Goal: Information Seeking & Learning: Find specific fact

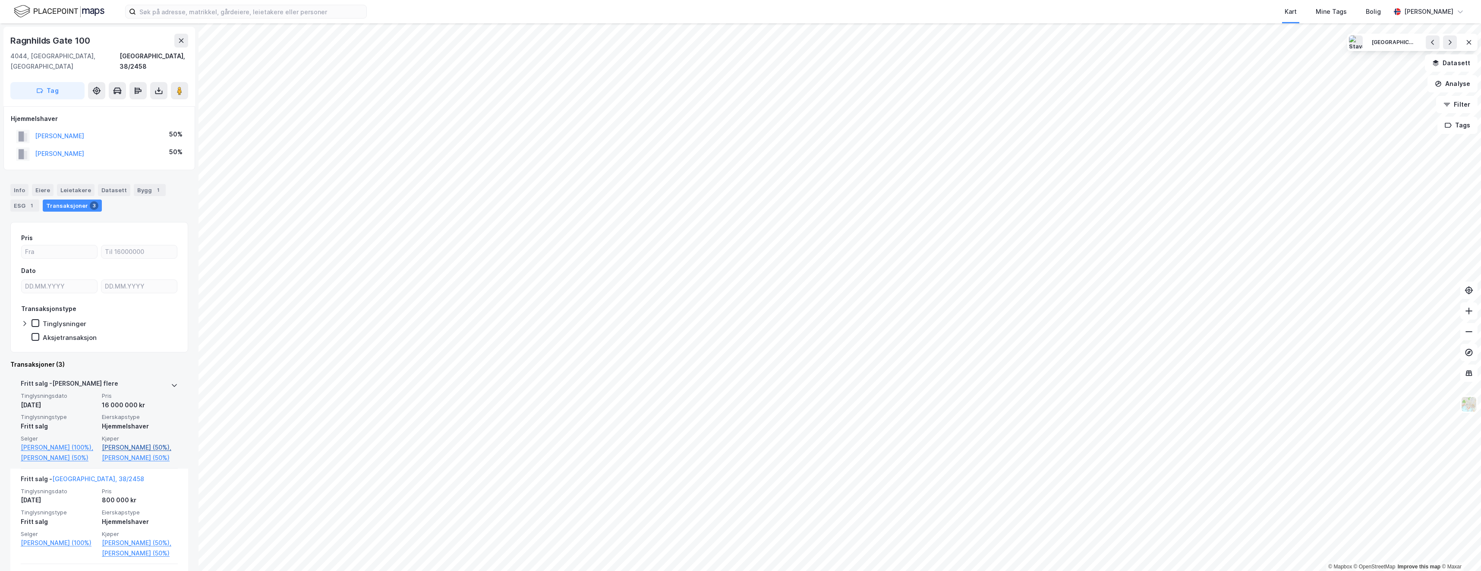
click at [121, 442] on link "[PERSON_NAME] (50%)," at bounding box center [140, 447] width 76 height 10
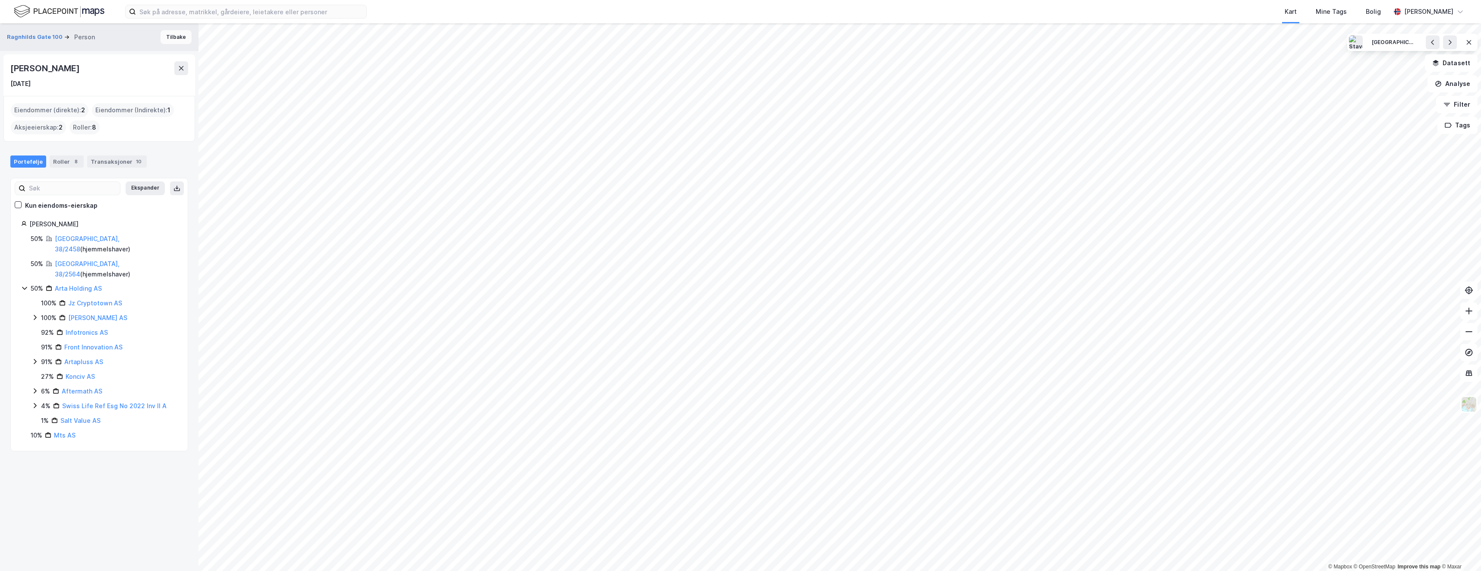
click at [161, 35] on button "Tilbake" at bounding box center [176, 37] width 31 height 14
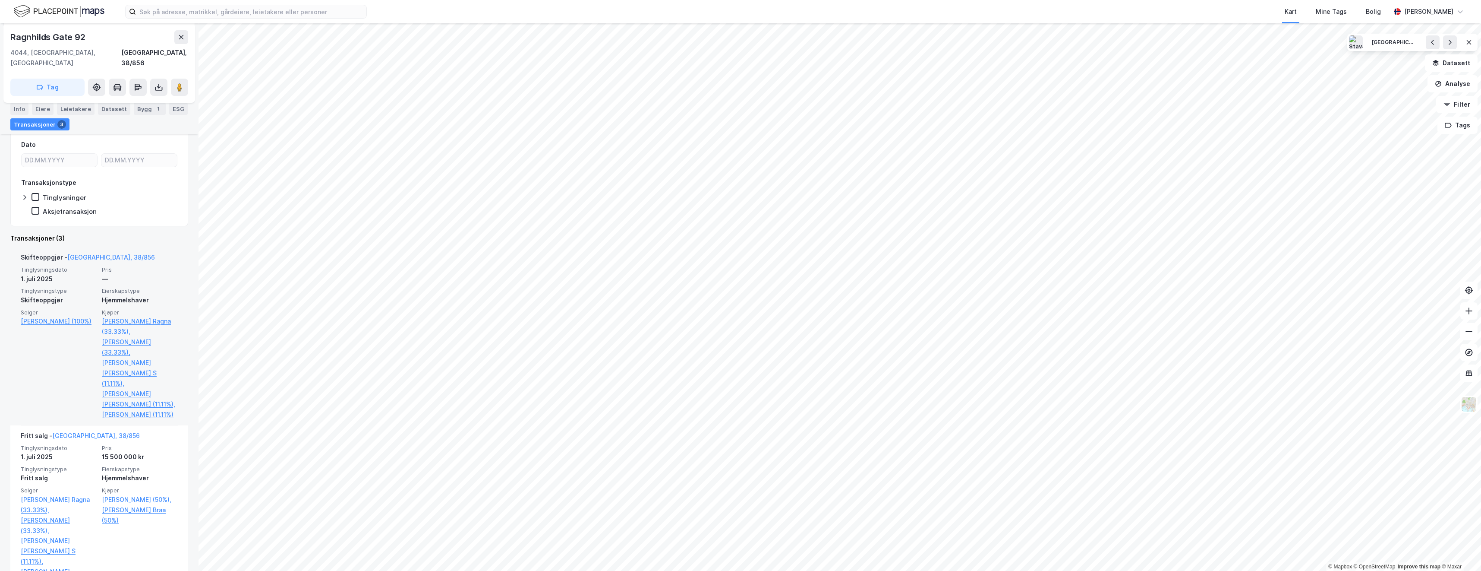
scroll to position [123, 0]
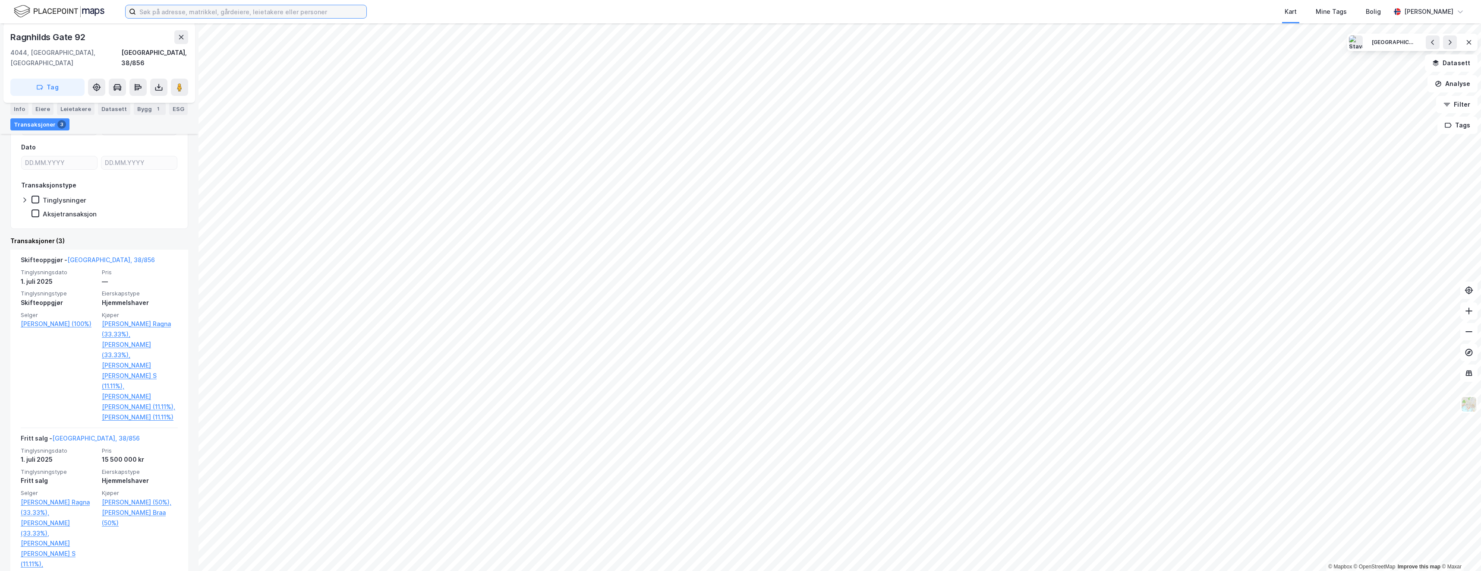
click at [239, 9] on input at bounding box center [251, 11] width 231 height 13
type input "[PERSON_NAME]"
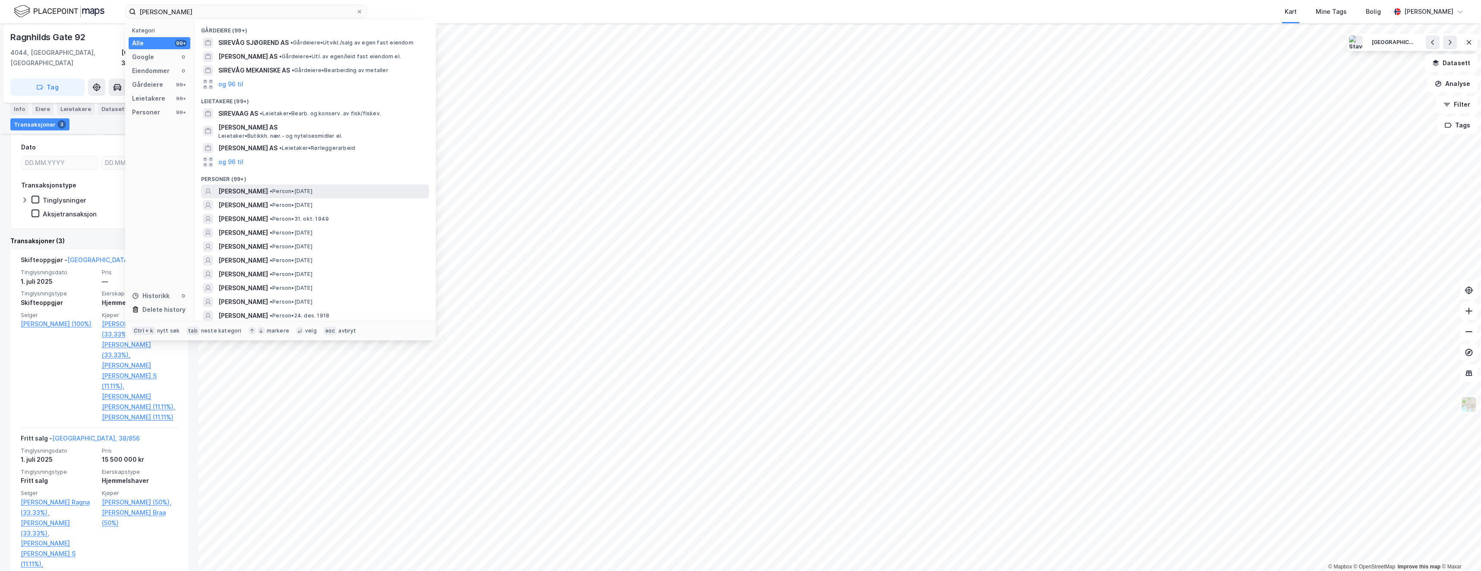
click at [258, 190] on span "[PERSON_NAME]" at bounding box center [243, 191] width 50 height 10
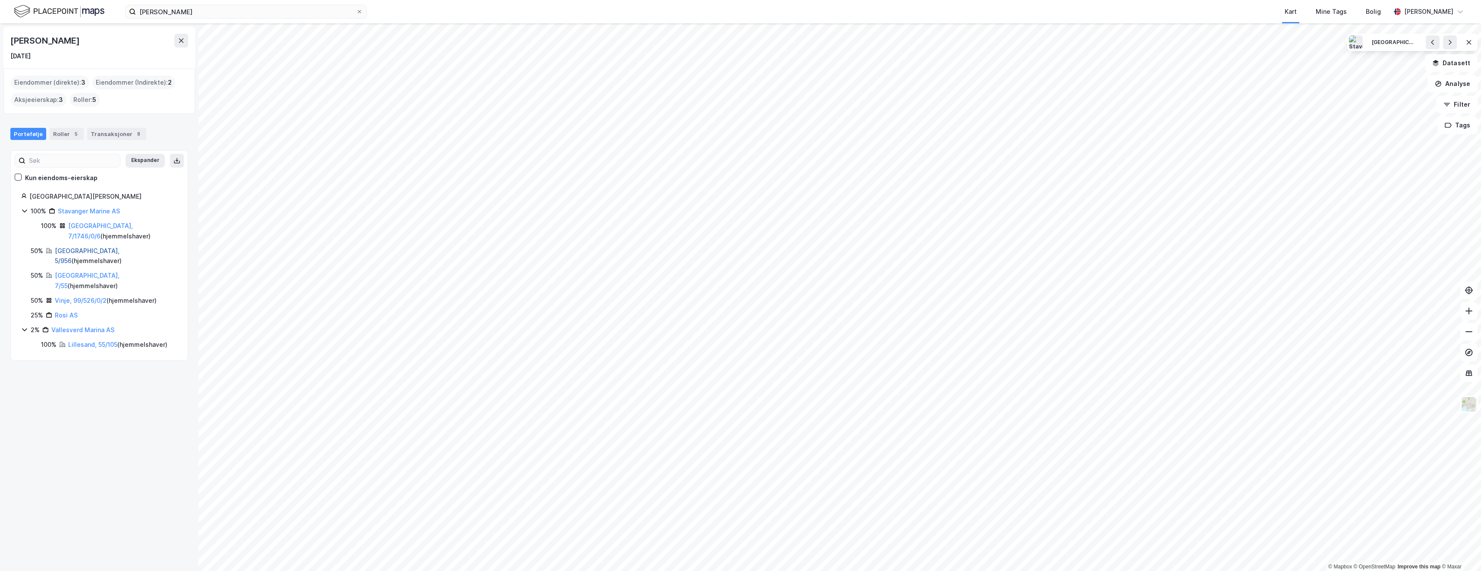
click at [73, 252] on link "[GEOGRAPHIC_DATA], 5/956" at bounding box center [87, 256] width 65 height 18
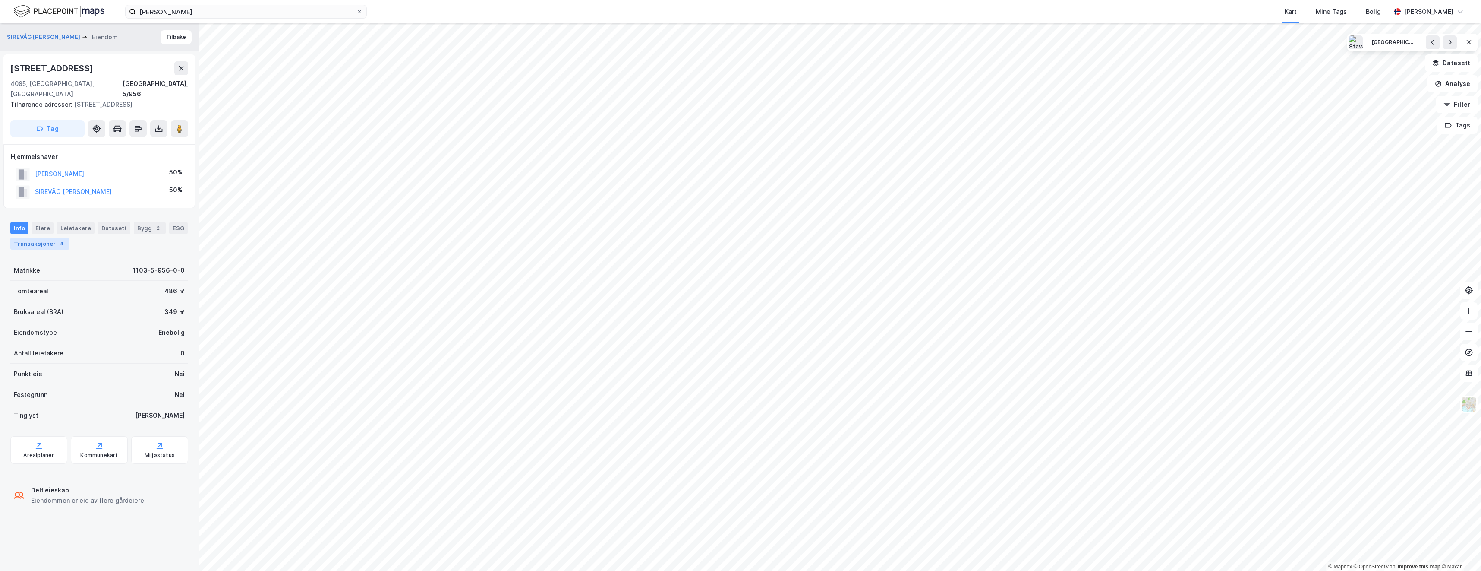
click at [47, 237] on div "Transaksjoner 4" at bounding box center [39, 243] width 59 height 12
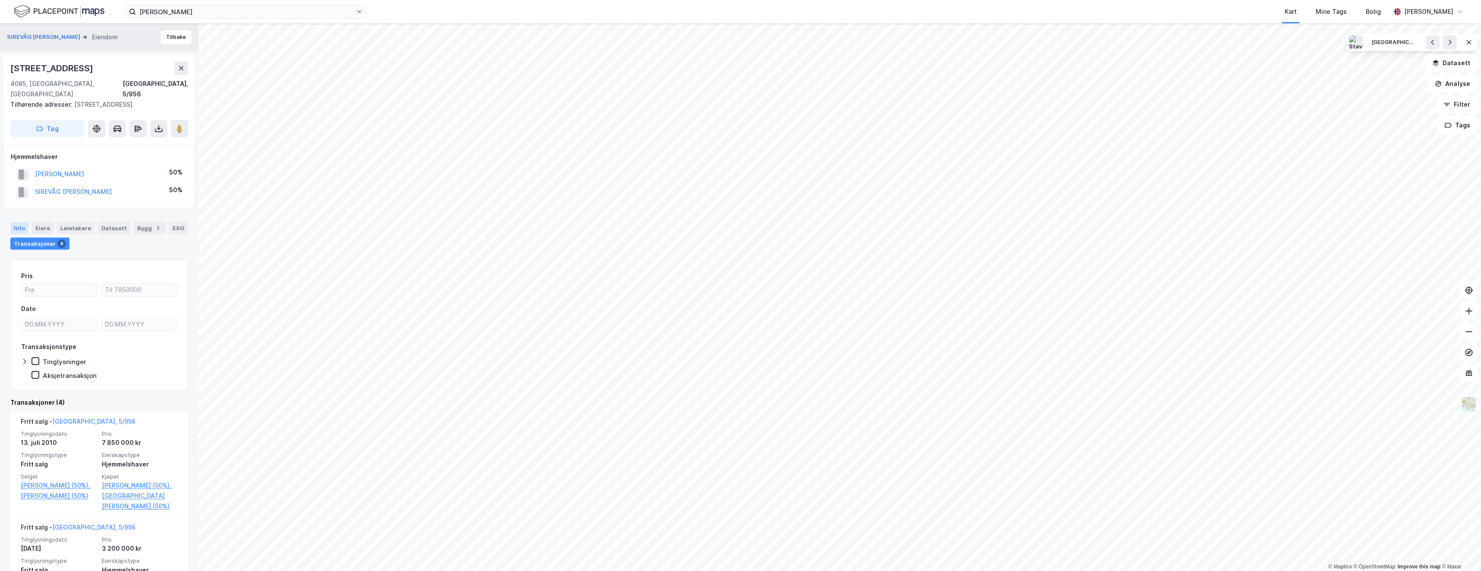
click at [24, 222] on div "Info" at bounding box center [19, 228] width 18 height 12
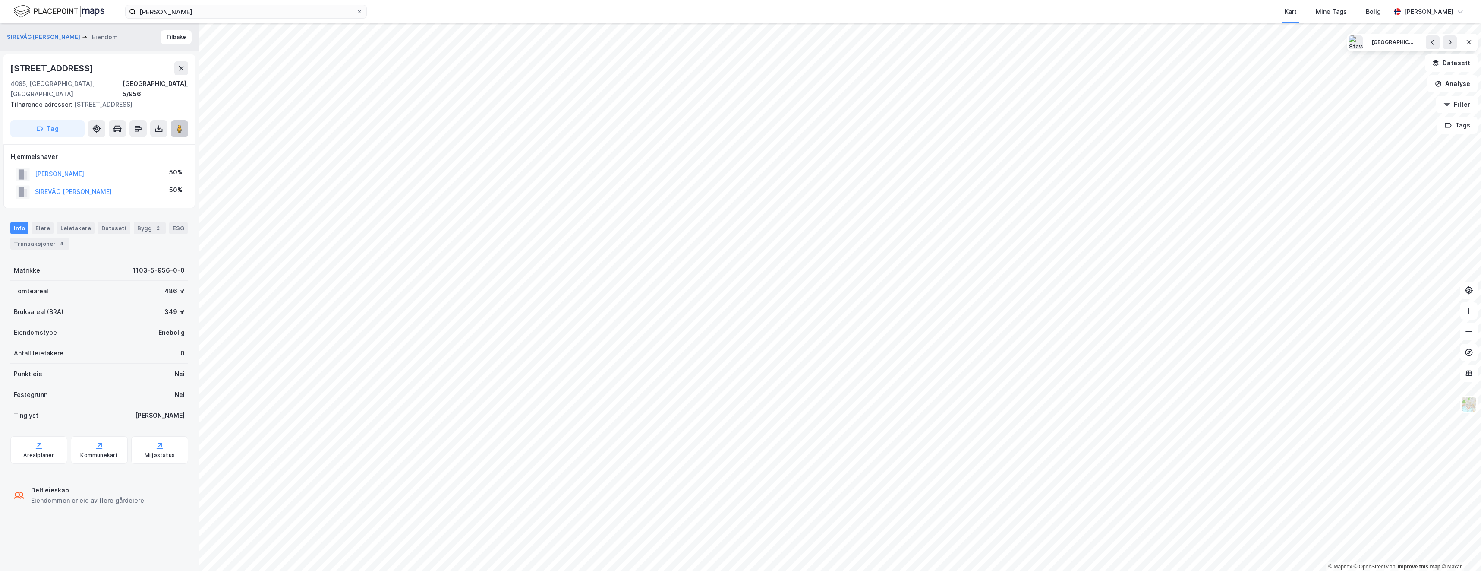
click at [179, 124] on image at bounding box center [179, 128] width 5 height 9
click at [168, 41] on button "Tilbake" at bounding box center [176, 37] width 31 height 14
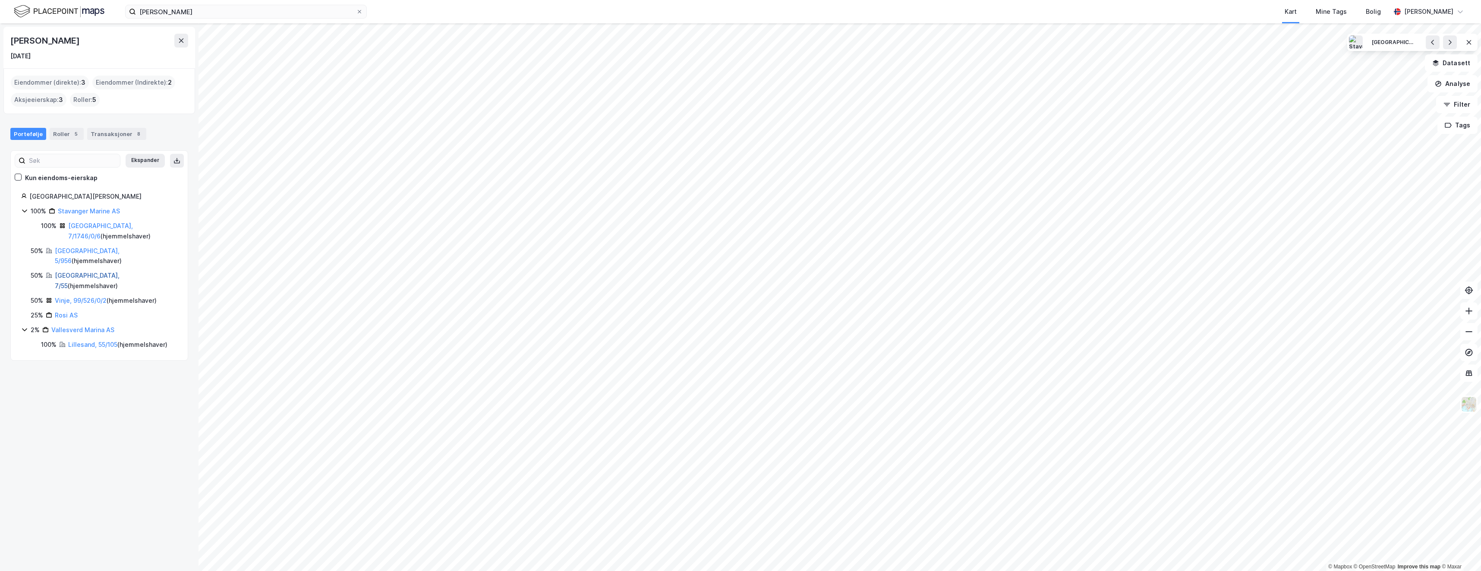
click at [75, 272] on link "[GEOGRAPHIC_DATA], 7/55" at bounding box center [87, 281] width 65 height 18
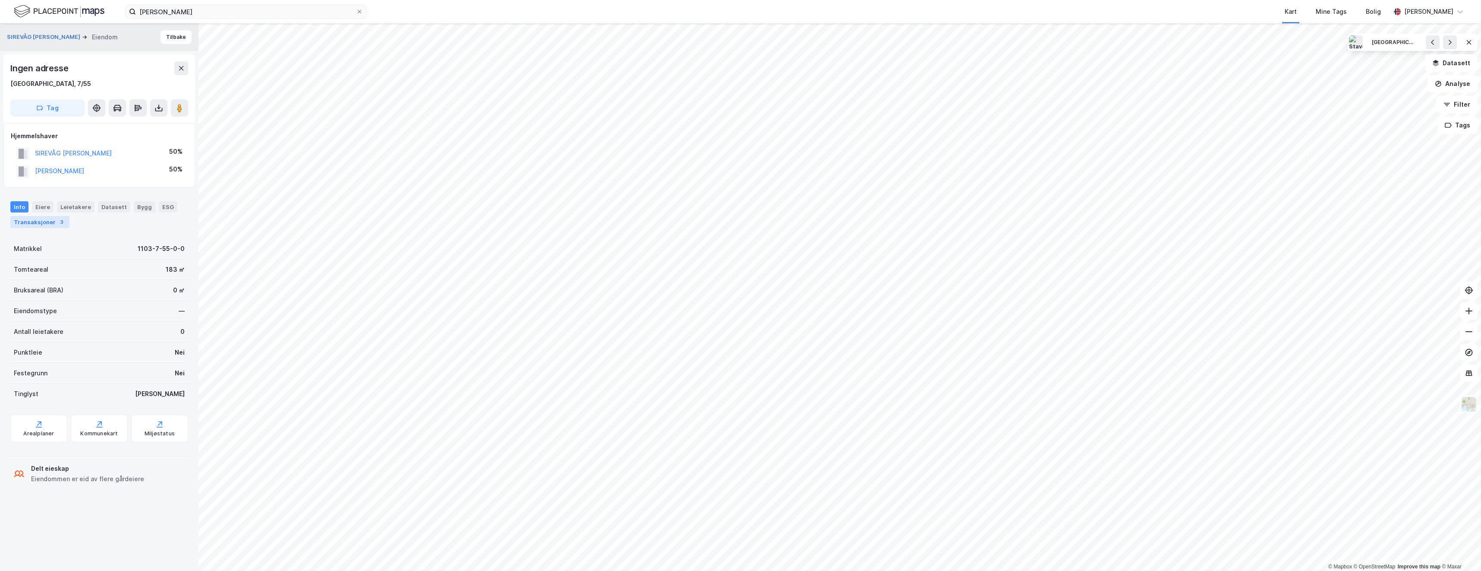
click at [53, 221] on div "Transaksjoner 3" at bounding box center [39, 222] width 59 height 12
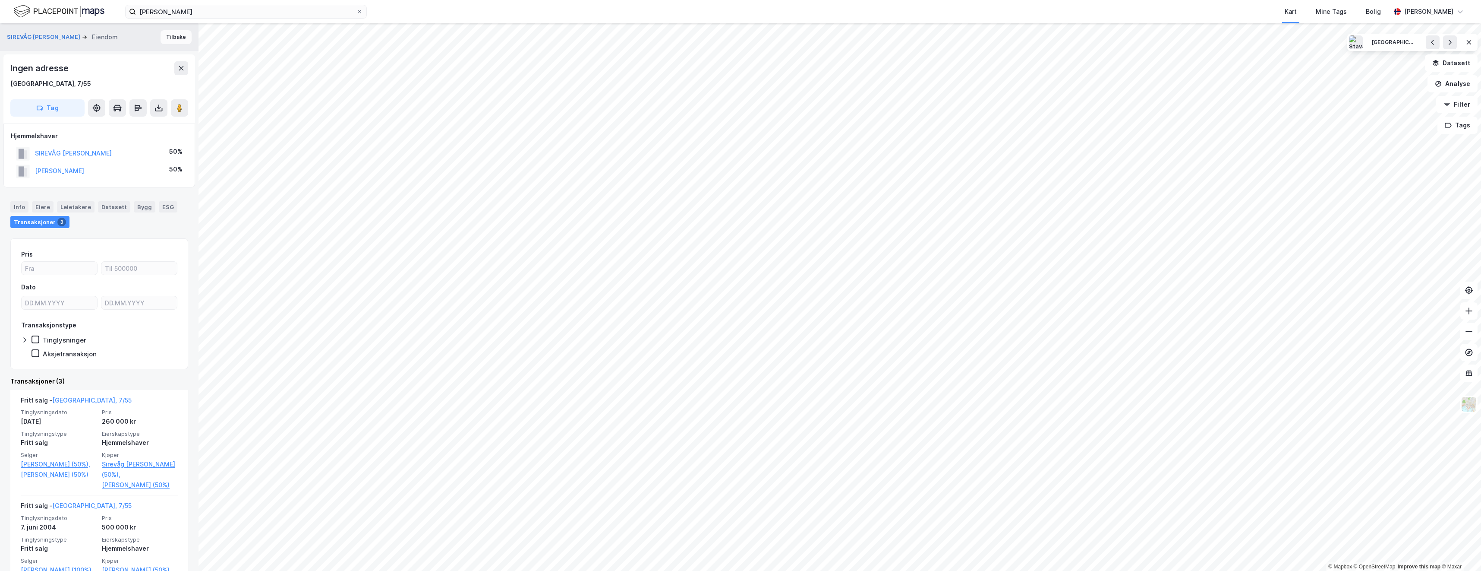
click at [171, 41] on button "Tilbake" at bounding box center [176, 37] width 31 height 14
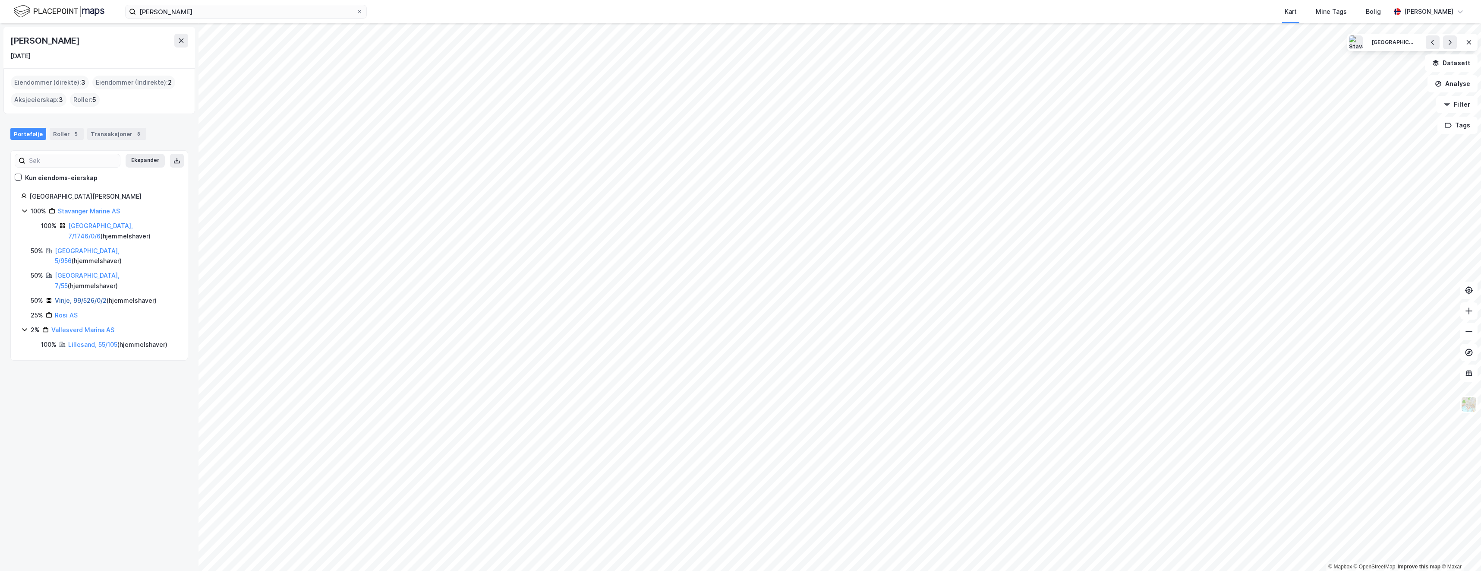
click at [69, 297] on link "Vinje, 99/526/0/2" at bounding box center [81, 300] width 52 height 7
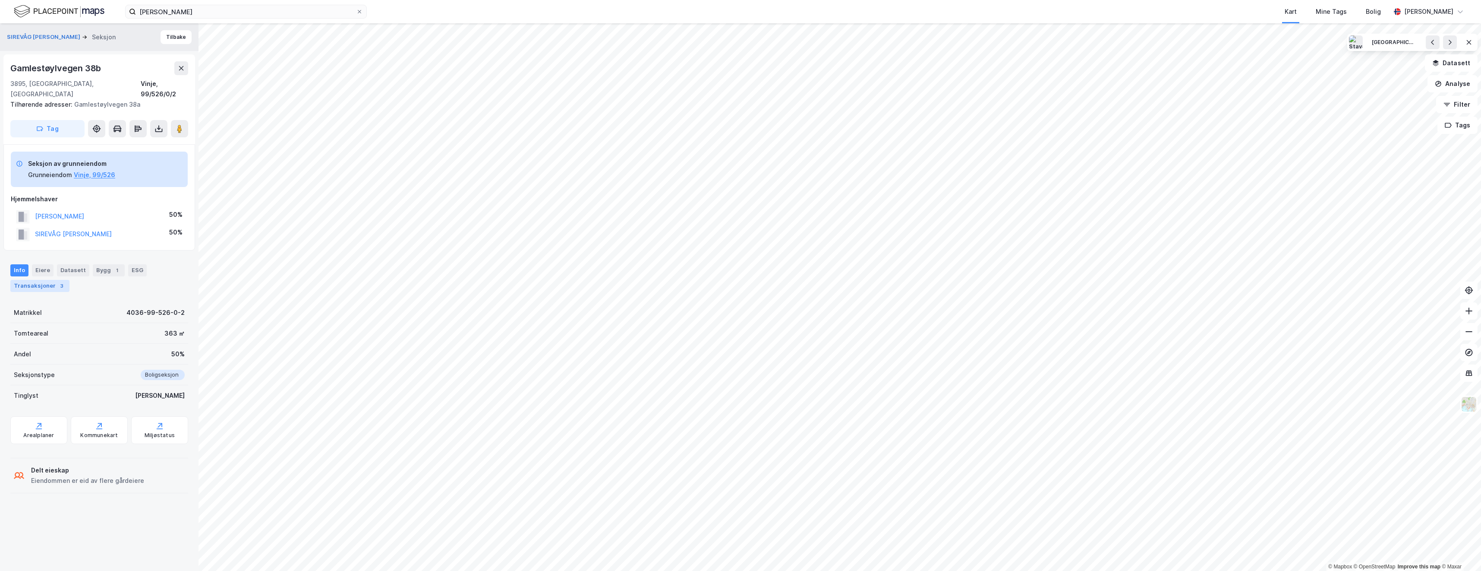
click at [52, 280] on div "Transaksjoner 3" at bounding box center [39, 286] width 59 height 12
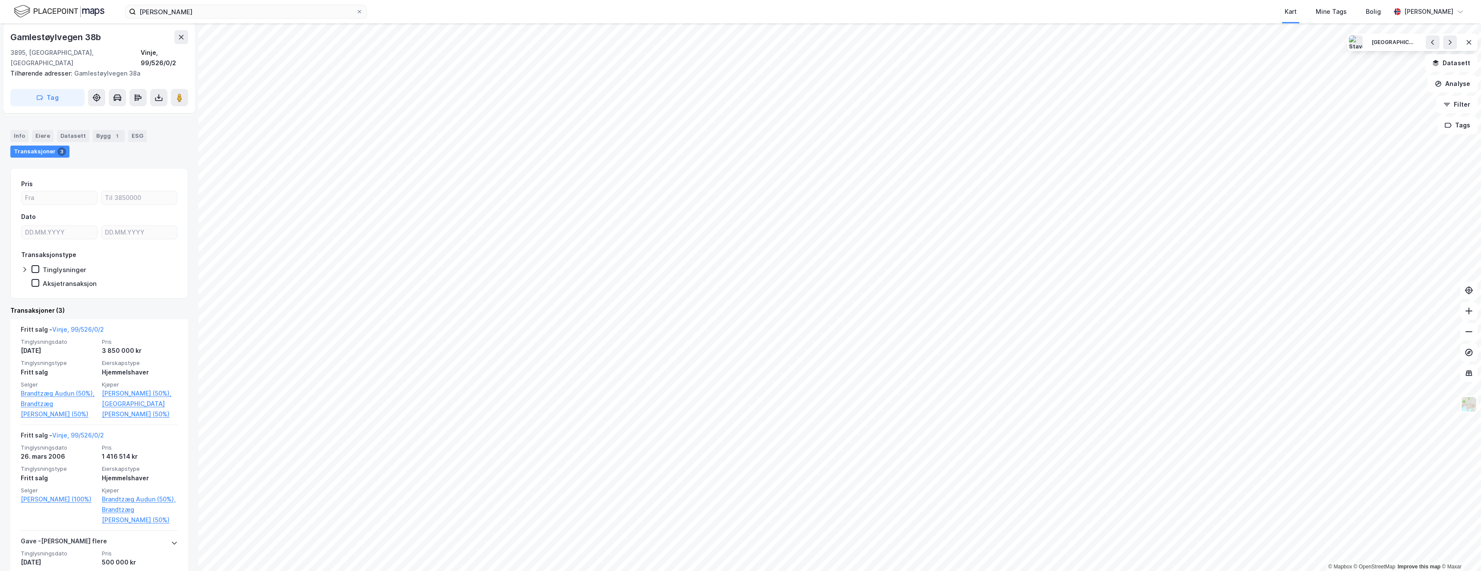
scroll to position [86, 0]
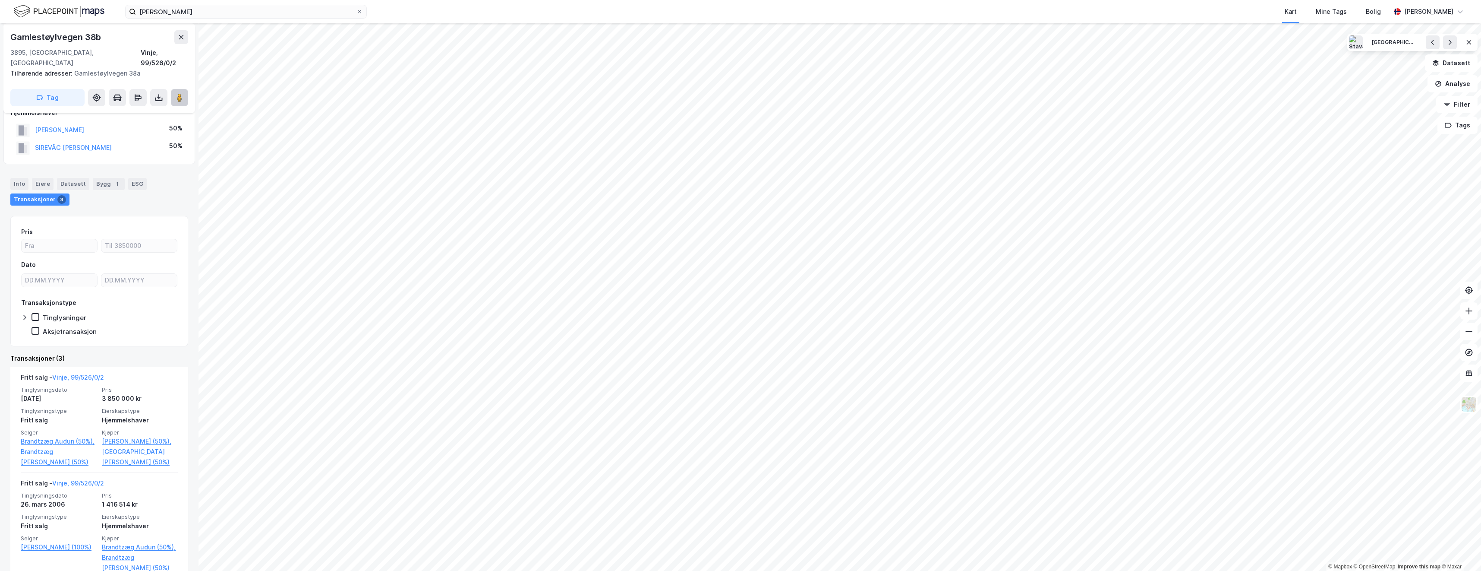
click at [180, 93] on button at bounding box center [179, 97] width 17 height 17
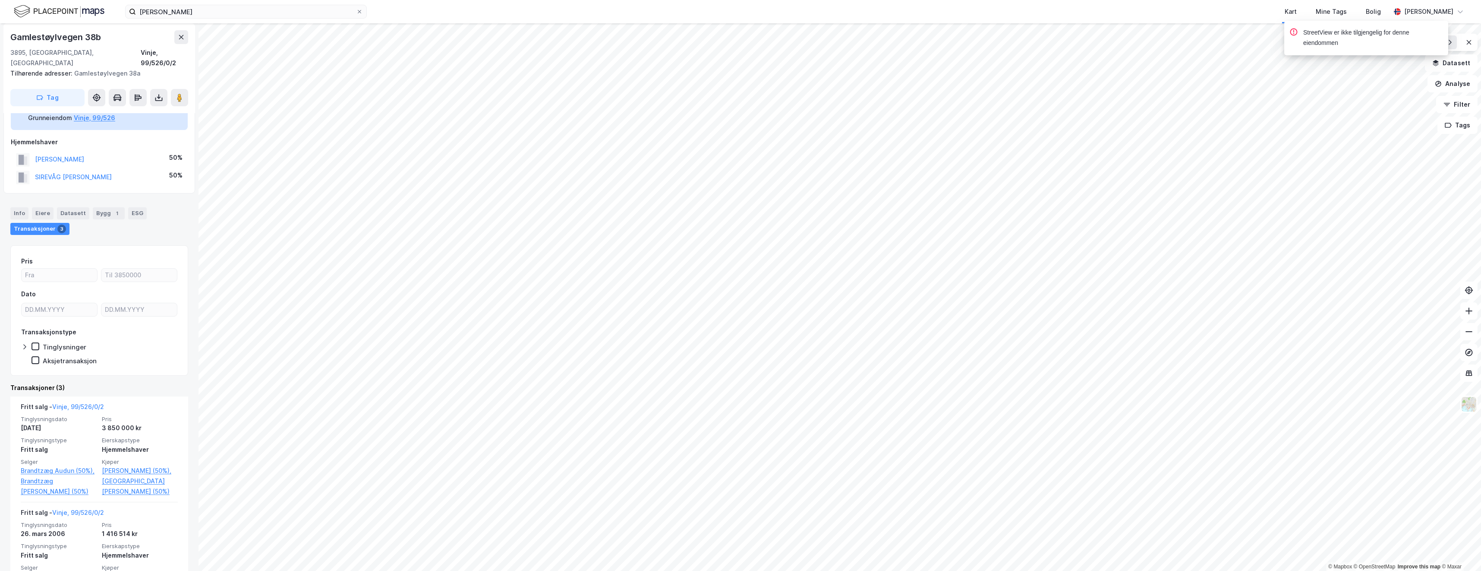
scroll to position [0, 0]
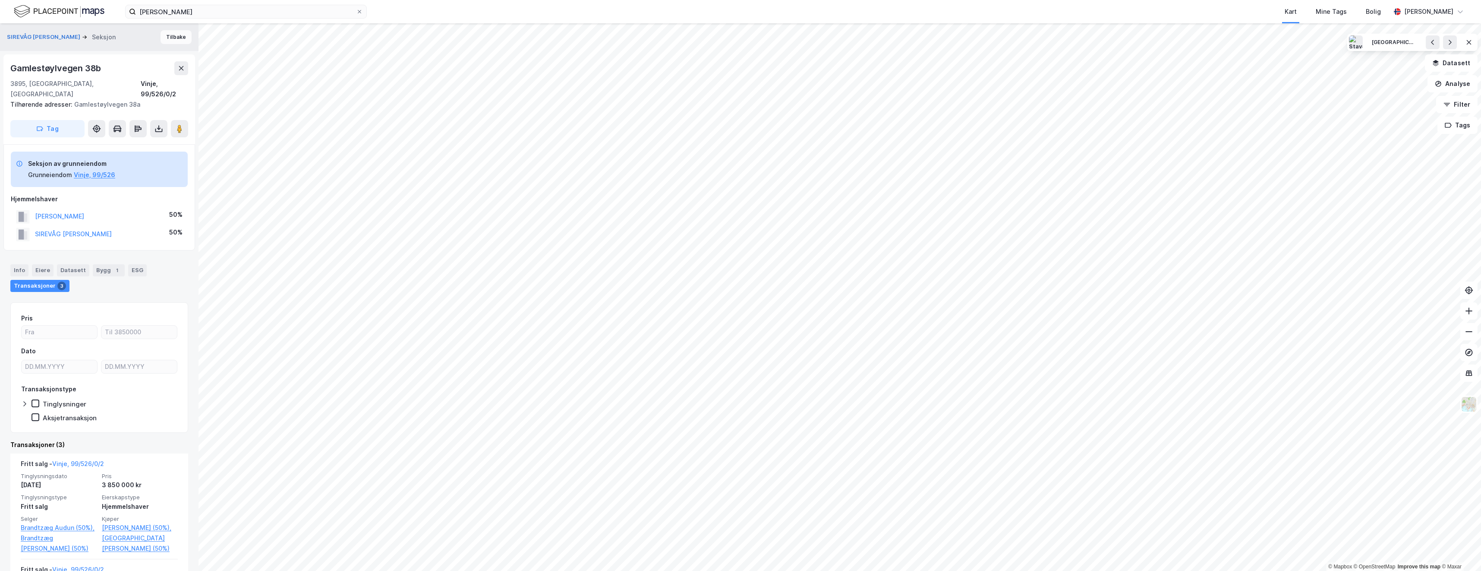
click at [176, 38] on button "Tilbake" at bounding box center [176, 37] width 31 height 14
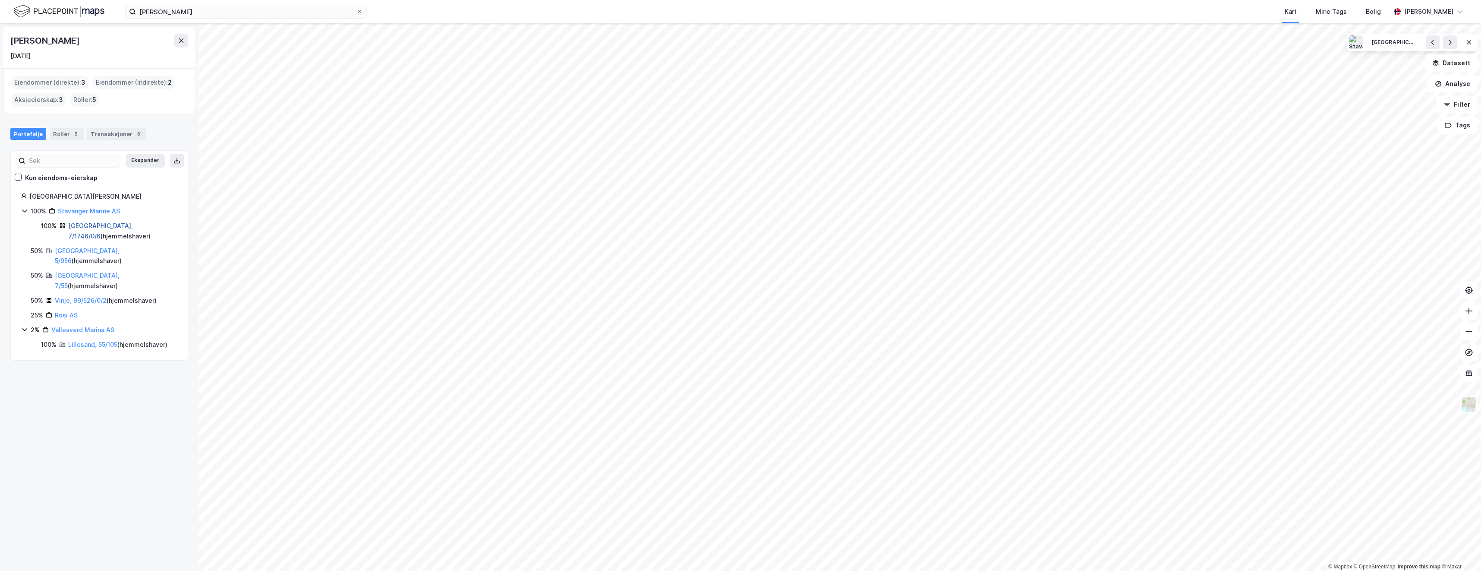
click at [87, 226] on link "[GEOGRAPHIC_DATA], 7/1746/0/6" at bounding box center [100, 231] width 65 height 18
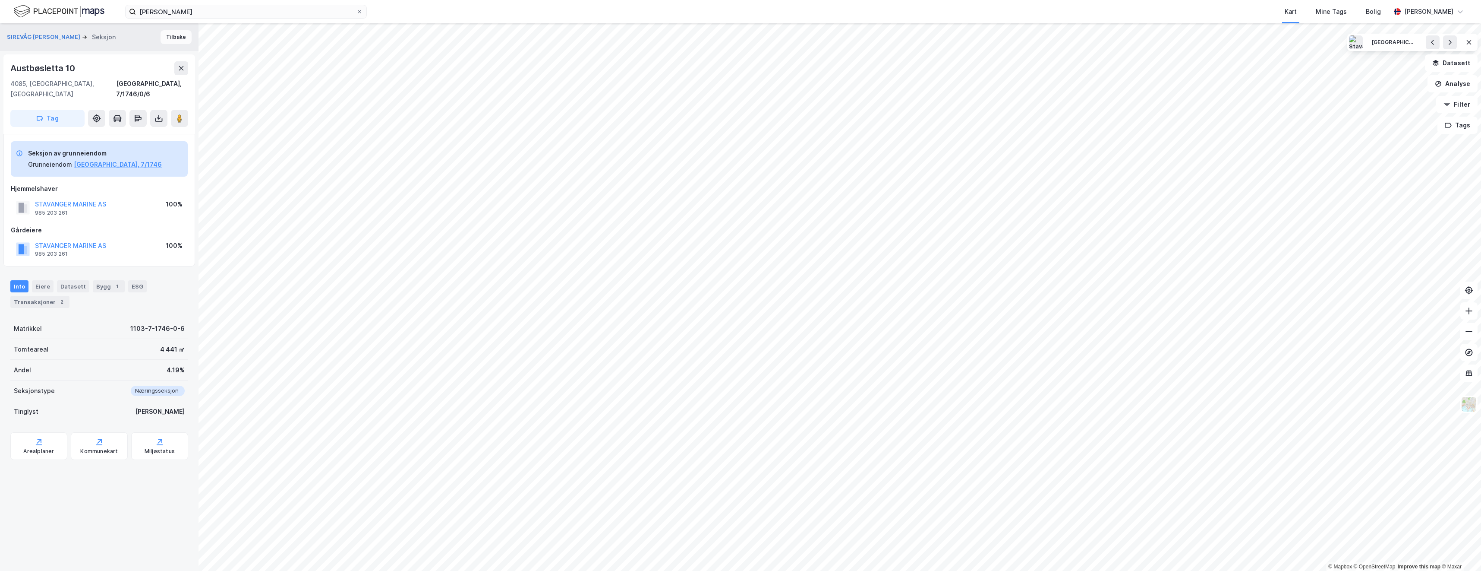
click at [171, 38] on button "Tilbake" at bounding box center [176, 37] width 31 height 14
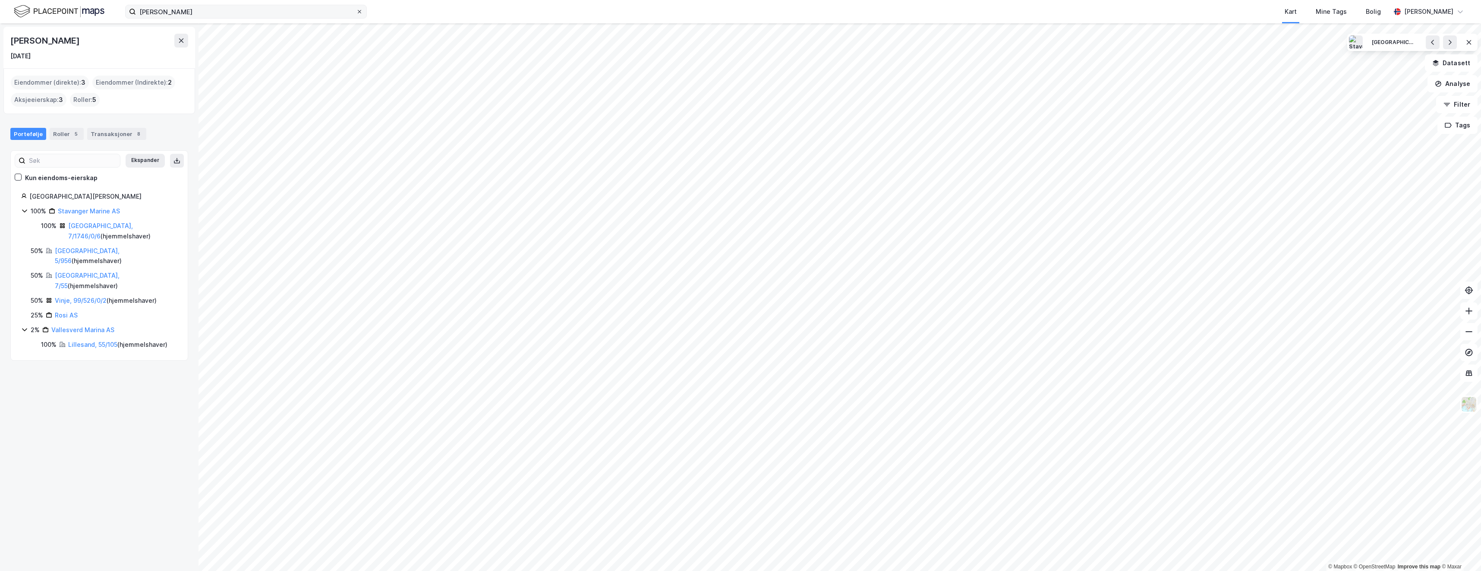
click at [363, 13] on span at bounding box center [359, 11] width 7 height 7
click at [356, 13] on input "[PERSON_NAME]" at bounding box center [246, 11] width 220 height 13
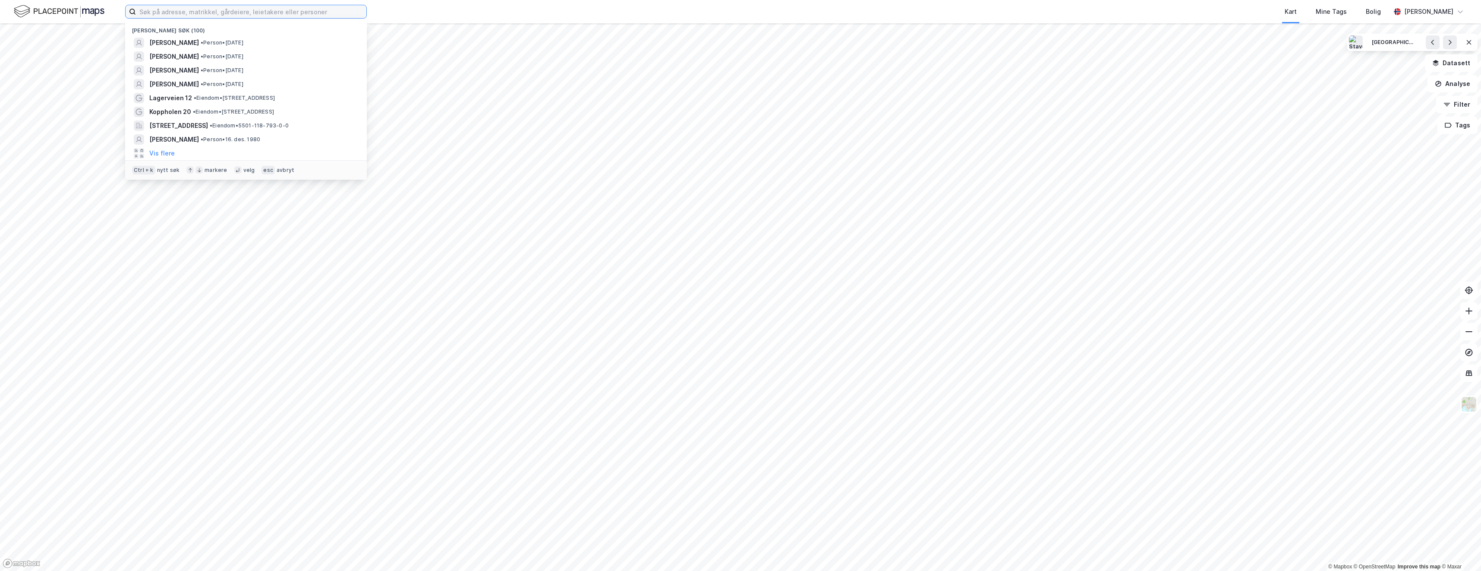
click at [209, 15] on input at bounding box center [251, 11] width 231 height 13
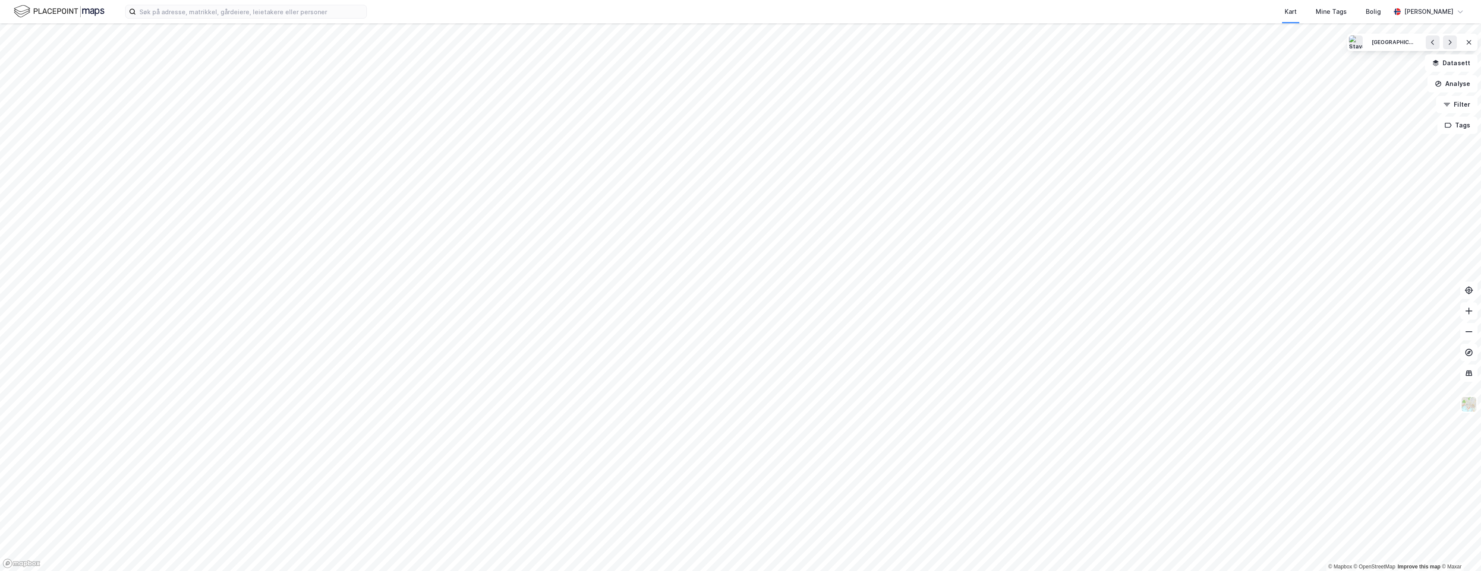
click at [522, 9] on div "Kart Mine Tags Bolig" at bounding box center [899, 11] width 982 height 23
click at [970, 9] on div "Kart Mine Tags Bolig" at bounding box center [899, 11] width 982 height 23
click at [78, 8] on img at bounding box center [59, 11] width 91 height 15
click at [1407, 45] on div "[GEOGRAPHIC_DATA]" at bounding box center [1393, 42] width 43 height 7
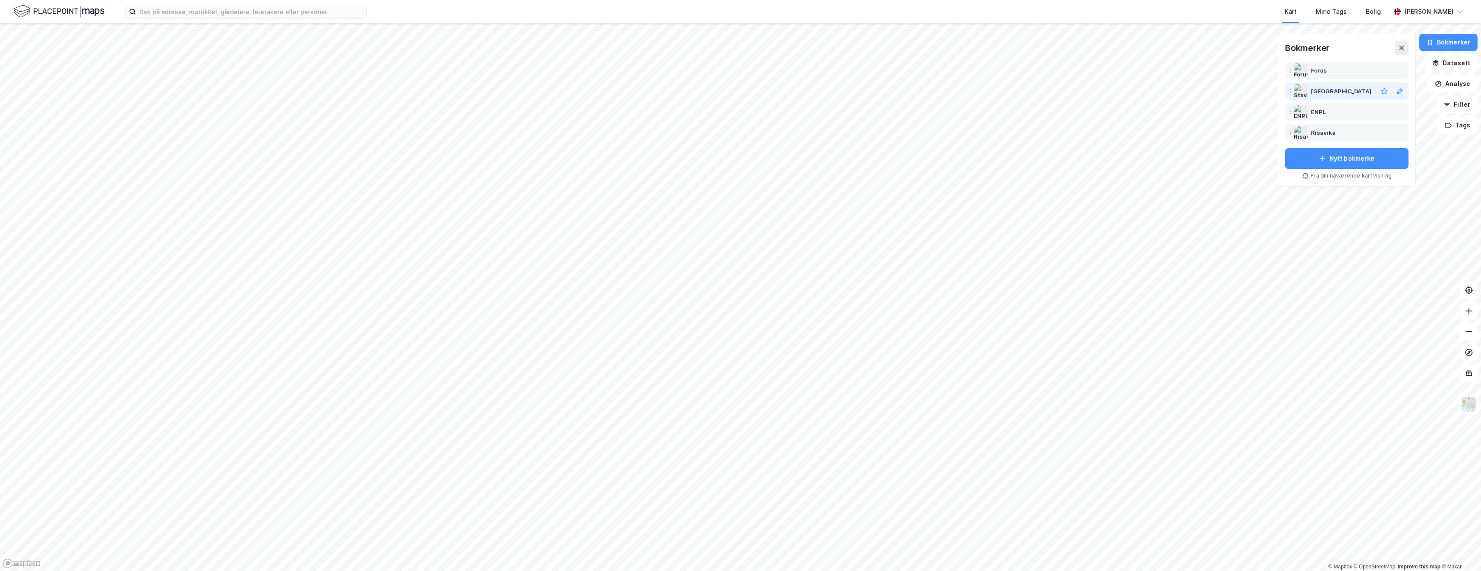
click at [1331, 94] on div "[GEOGRAPHIC_DATA]" at bounding box center [1341, 91] width 60 height 10
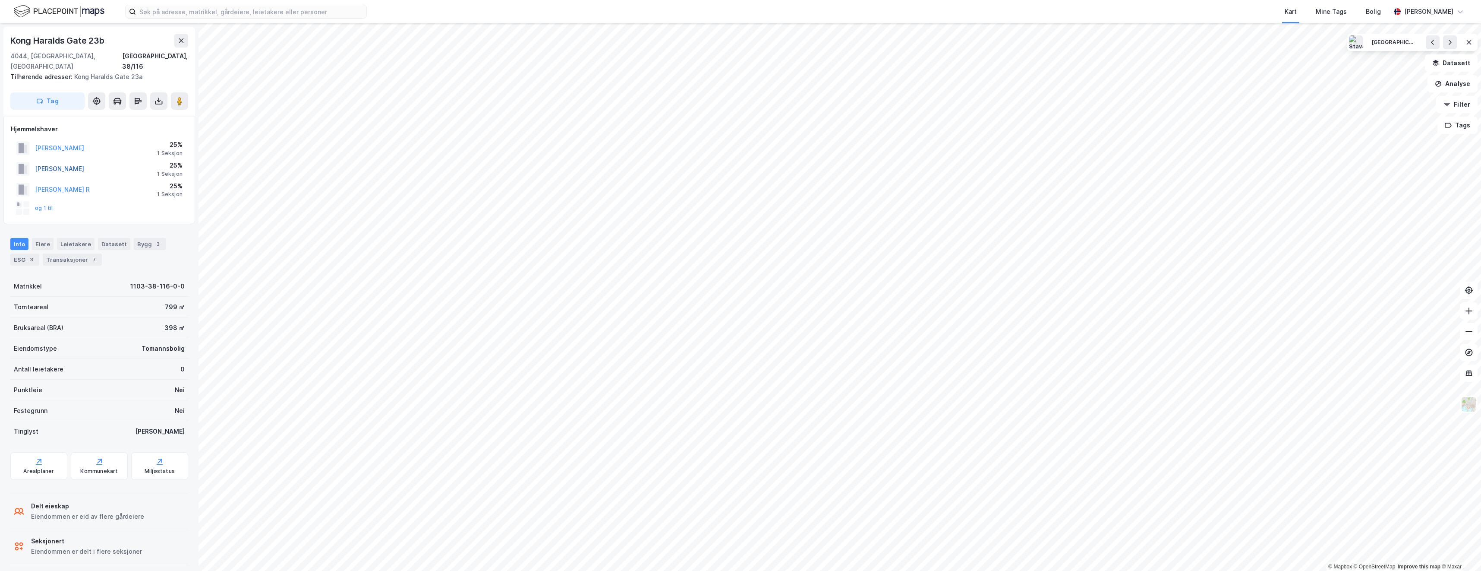
click at [0, 0] on button "[PERSON_NAME]" at bounding box center [0, 0] width 0 height 0
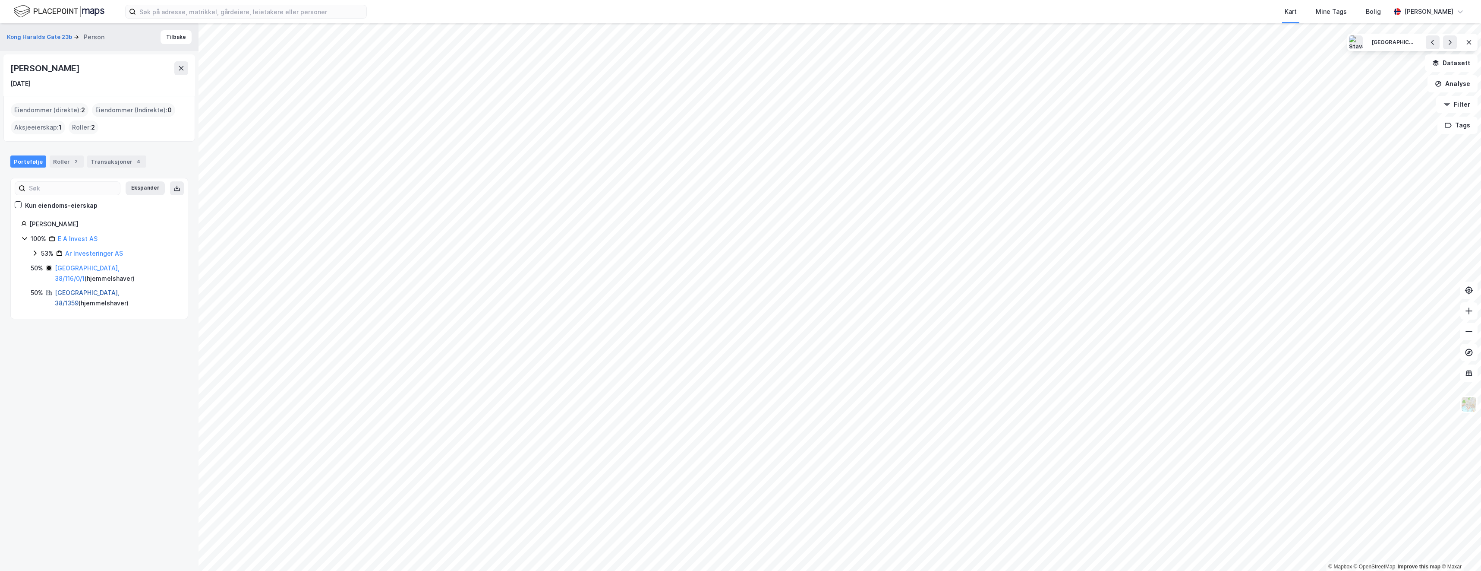
click at [97, 289] on link "[GEOGRAPHIC_DATA], 38/1359" at bounding box center [87, 298] width 65 height 18
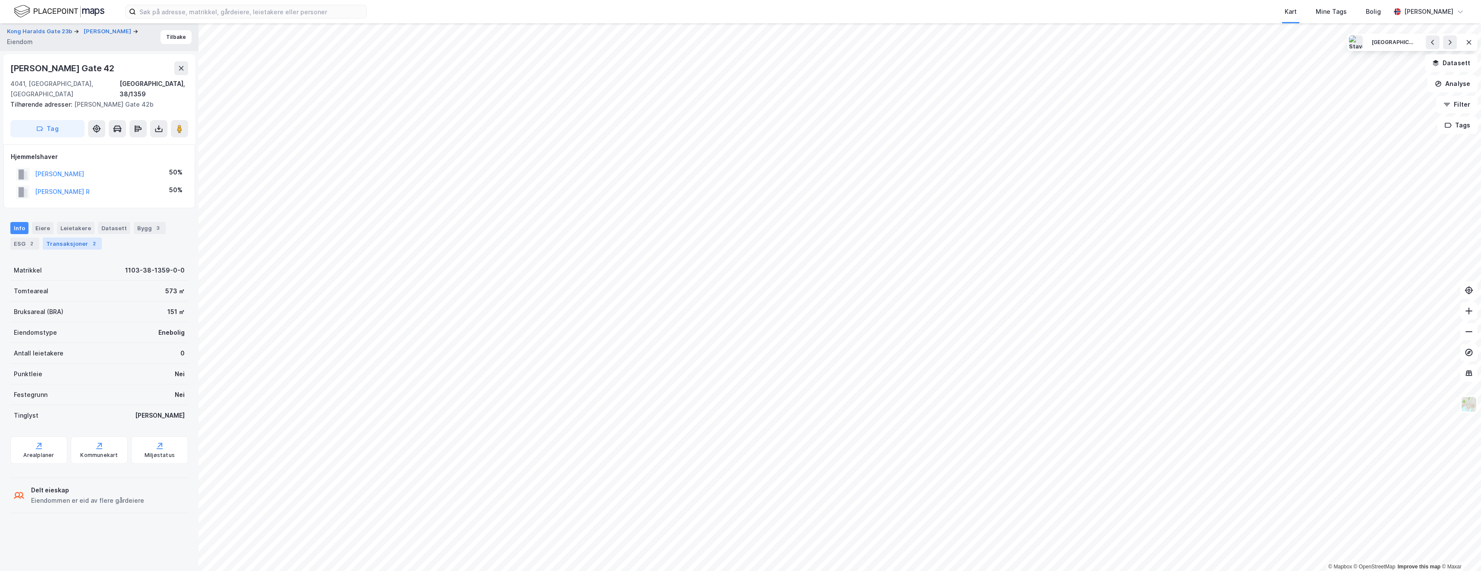
click at [69, 237] on div "Transaksjoner 2" at bounding box center [72, 243] width 59 height 12
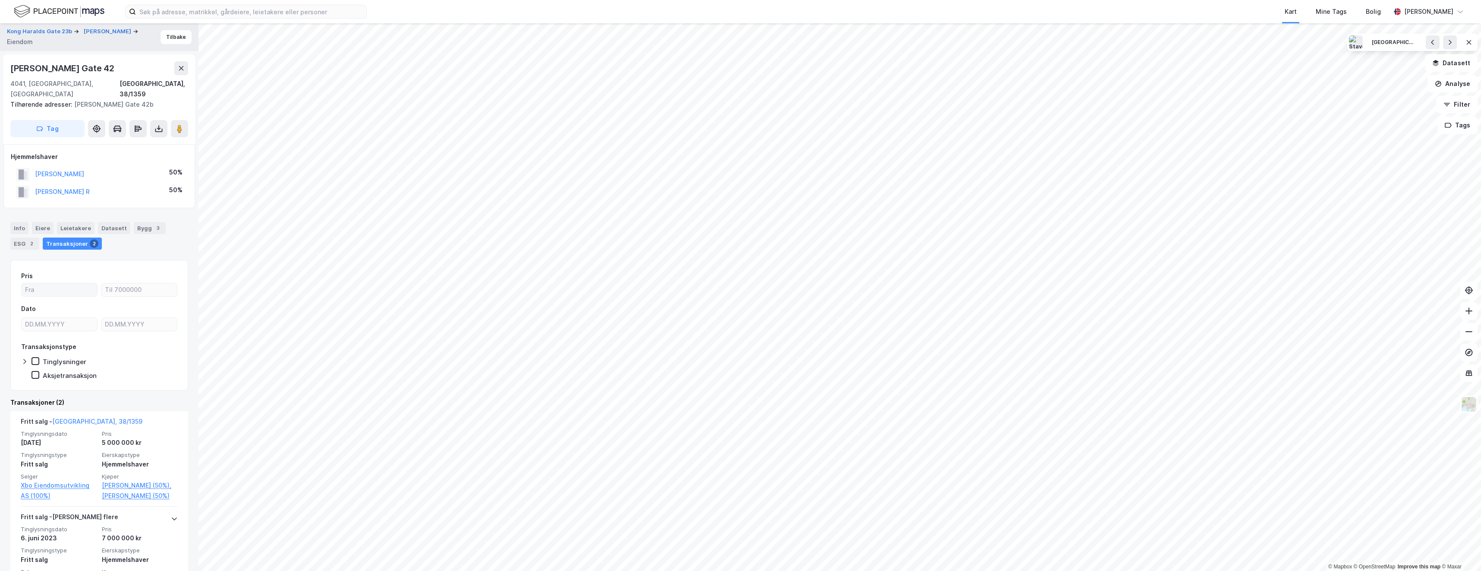
scroll to position [31, 0]
